Goal: Task Accomplishment & Management: Use online tool/utility

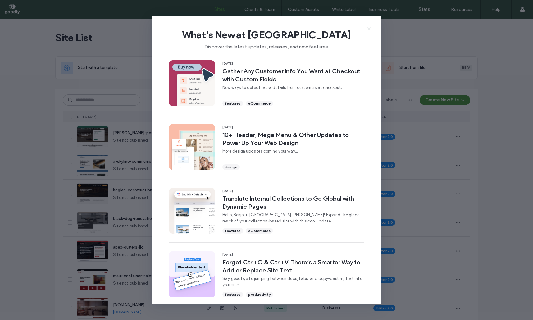
click at [371, 27] on icon at bounding box center [368, 28] width 5 height 5
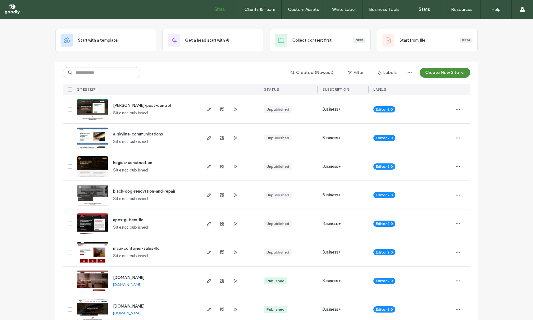
scroll to position [28, 0]
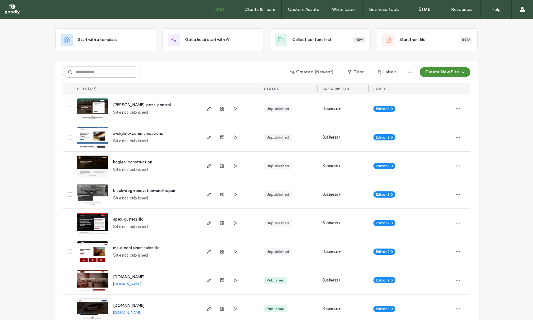
click at [133, 219] on span "apex-gutters-llc" at bounding box center [128, 219] width 30 height 5
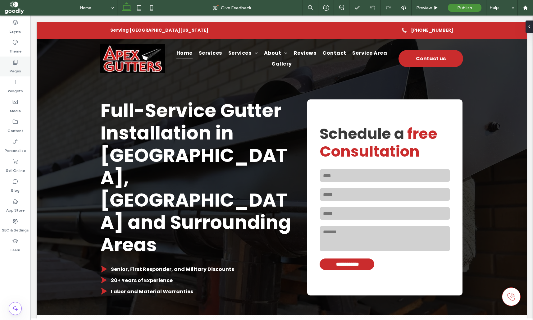
click at [21, 57] on div "Pages" at bounding box center [15, 67] width 30 height 20
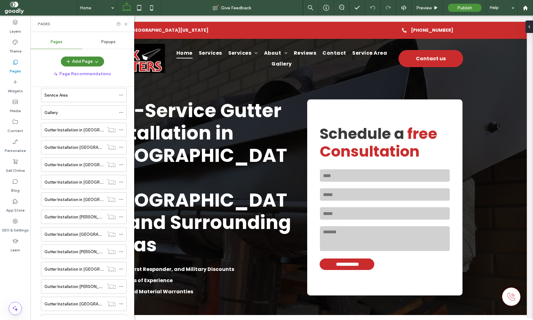
scroll to position [113, 0]
click at [88, 133] on label "Gutter Installation in [GEOGRAPHIC_DATA], [GEOGRAPHIC_DATA]" at bounding box center [106, 130] width 124 height 11
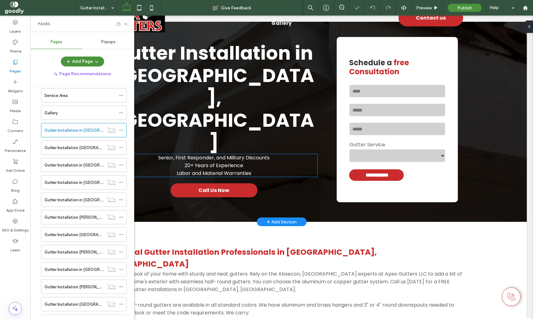
scroll to position [41, 0]
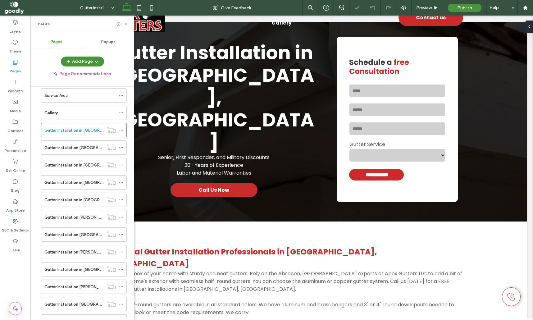
click at [126, 23] on icon at bounding box center [126, 24] width 5 height 5
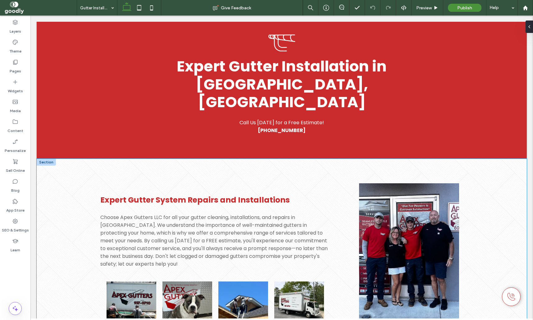
scroll to position [615, 0]
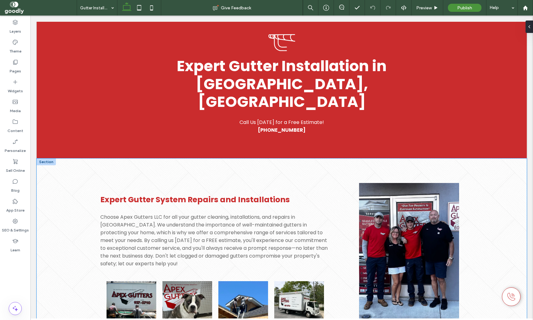
click at [489, 158] on div "Expert Gutter System Repairs and Installations Choose Apex Gutters LLC for all …" at bounding box center [282, 265] width 490 height 214
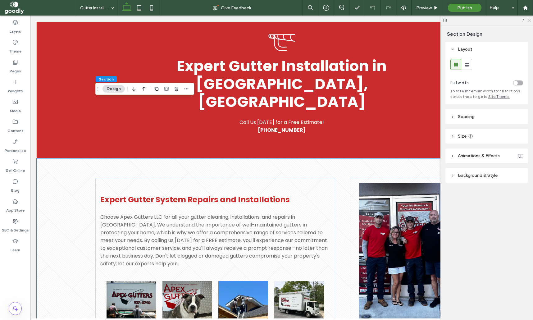
drag, startPoint x: 530, startPoint y: 20, endPoint x: 492, endPoint y: 12, distance: 38.0
click at [530, 20] on use at bounding box center [528, 20] width 3 height 3
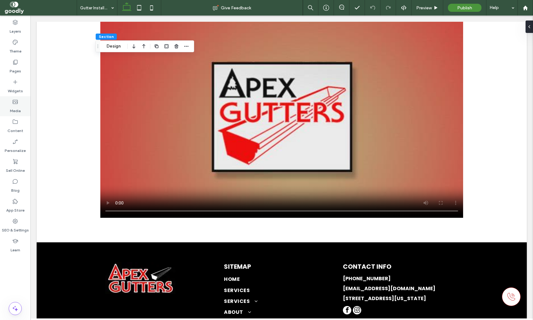
scroll to position [1022, 0]
